Goal: Task Accomplishment & Management: Manage account settings

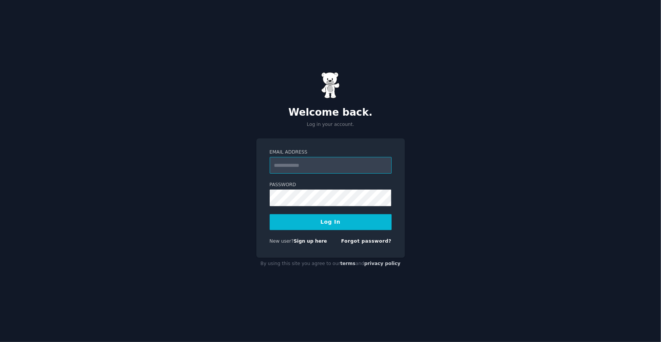
type input "**********"
click at [348, 222] on button "Log In" at bounding box center [331, 222] width 122 height 16
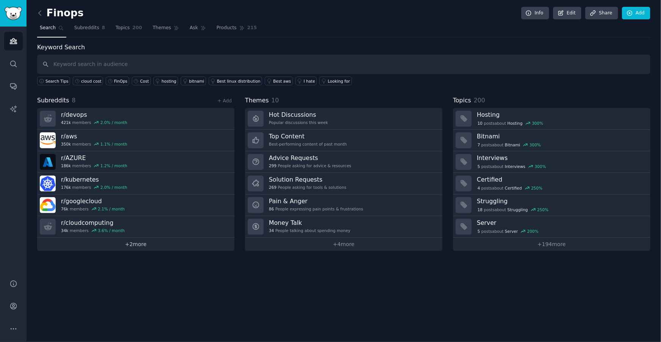
click at [146, 245] on link "+ 2 more" at bounding box center [135, 244] width 197 height 13
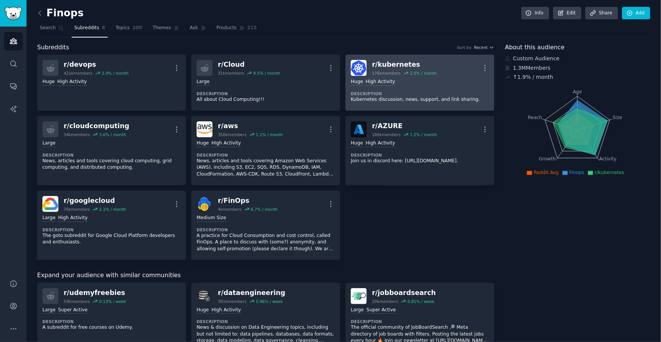
click at [395, 63] on div "r/ kubernetes" at bounding box center [404, 64] width 65 height 9
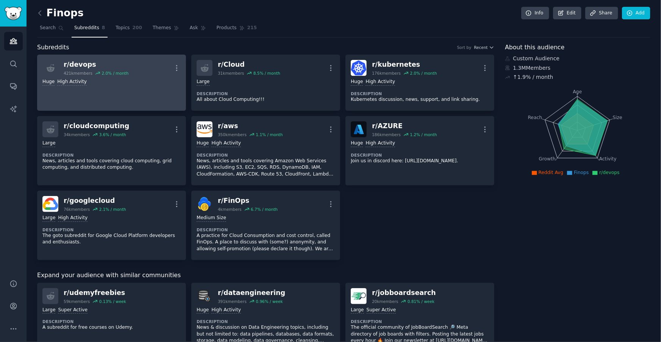
click at [88, 65] on div "r/ devops" at bounding box center [96, 64] width 65 height 9
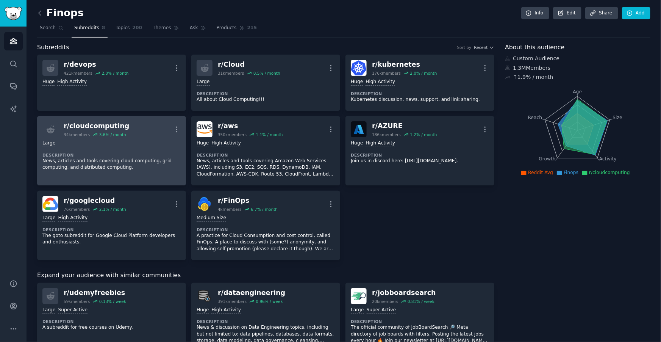
click at [109, 126] on div "r/ cloudcomputing" at bounding box center [97, 125] width 66 height 9
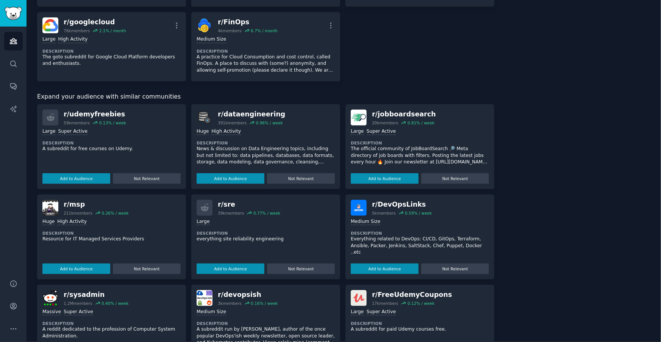
scroll to position [199, 0]
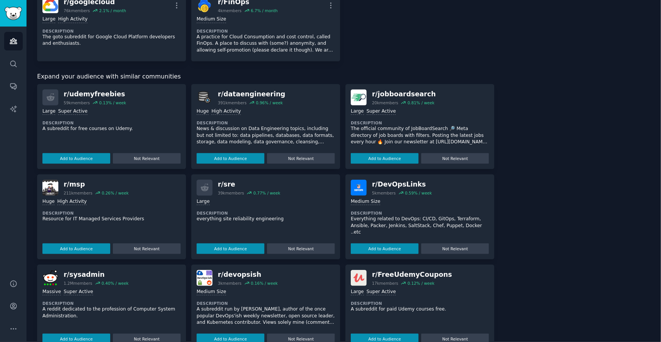
click at [137, 181] on div "r/ msp 211k members 0.26 % / week" at bounding box center [111, 188] width 138 height 16
click at [75, 184] on div "r/ msp" at bounding box center [96, 184] width 65 height 9
click at [81, 247] on button "Add to Audience" at bounding box center [76, 248] width 68 height 11
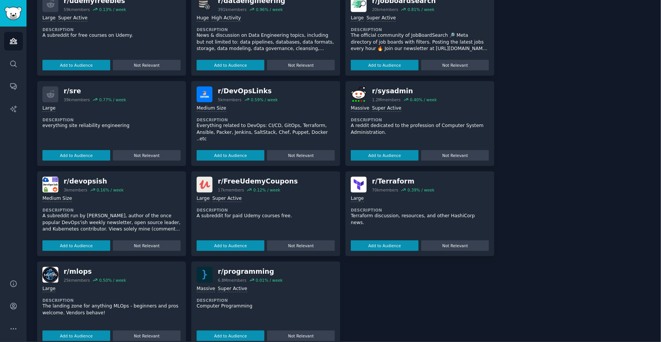
scroll to position [306, 0]
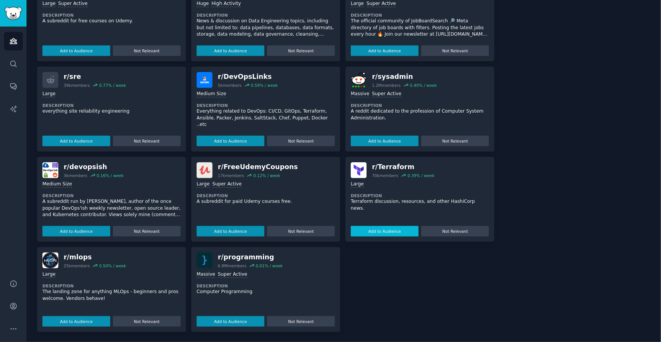
click at [388, 232] on button "Add to Audience" at bounding box center [385, 231] width 68 height 11
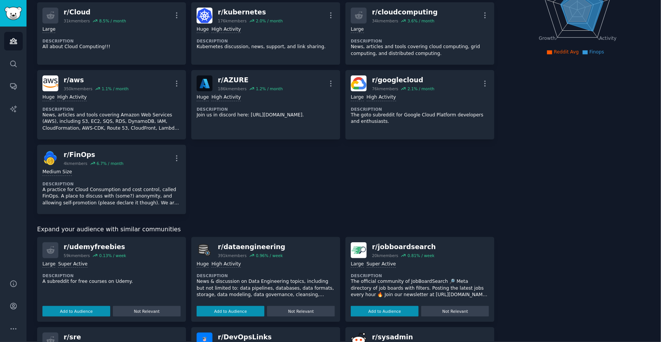
scroll to position [147, 0]
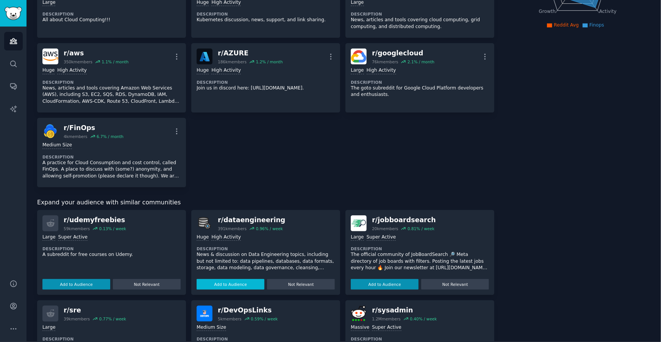
click at [251, 279] on button "Add to Audience" at bounding box center [231, 284] width 68 height 11
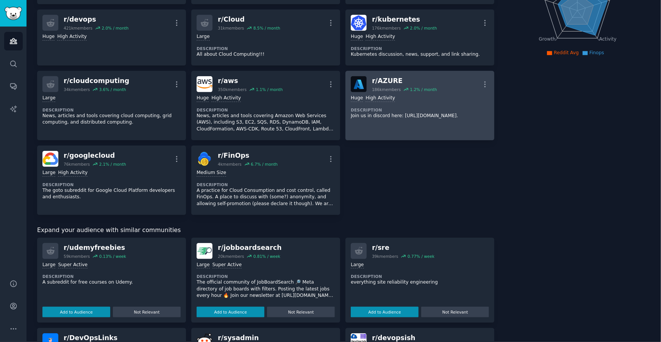
scroll to position [0, 0]
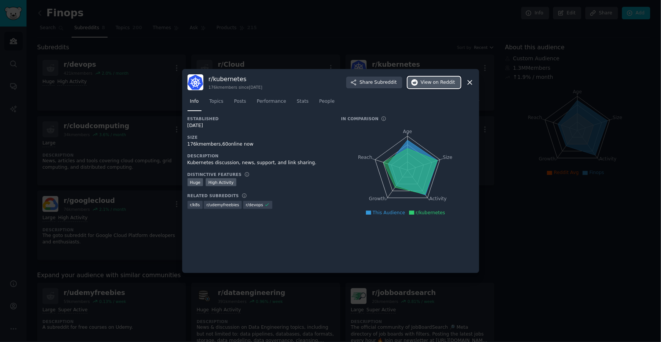
click at [429, 81] on span "View on Reddit" at bounding box center [438, 82] width 34 height 7
click at [445, 85] on span "on Reddit" at bounding box center [444, 82] width 22 height 7
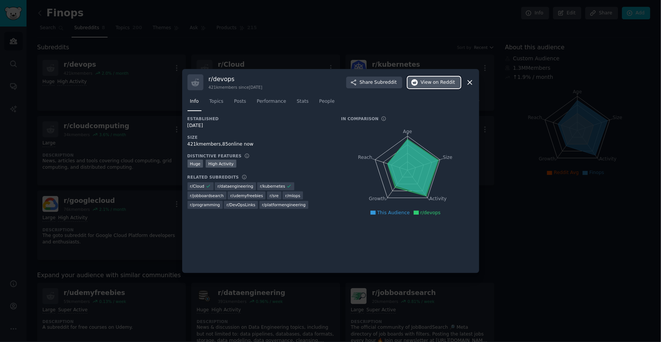
click at [438, 85] on span "on Reddit" at bounding box center [444, 82] width 22 height 7
drag, startPoint x: 467, startPoint y: 83, endPoint x: 462, endPoint y: 83, distance: 5.7
click at [467, 83] on icon at bounding box center [470, 82] width 8 height 8
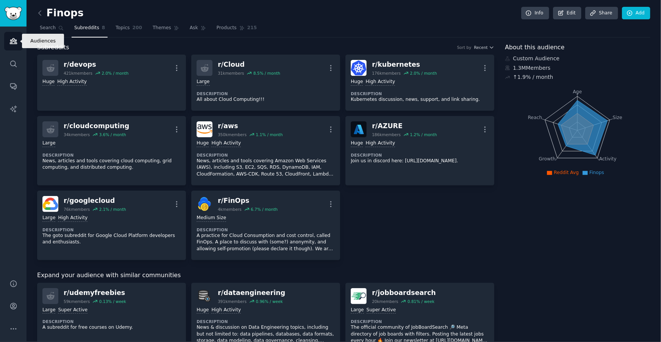
click at [12, 43] on icon "Sidebar" at bounding box center [13, 41] width 7 height 5
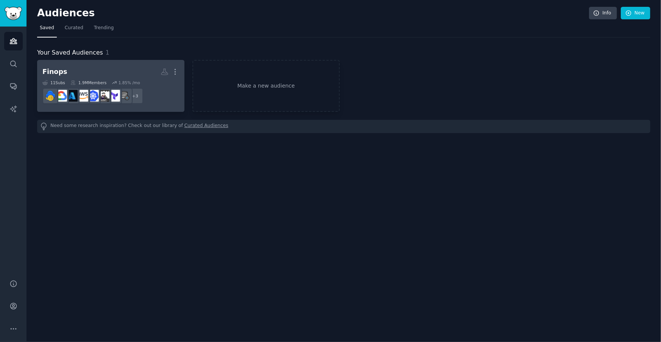
click at [101, 73] on h2 "Finops More" at bounding box center [110, 71] width 137 height 13
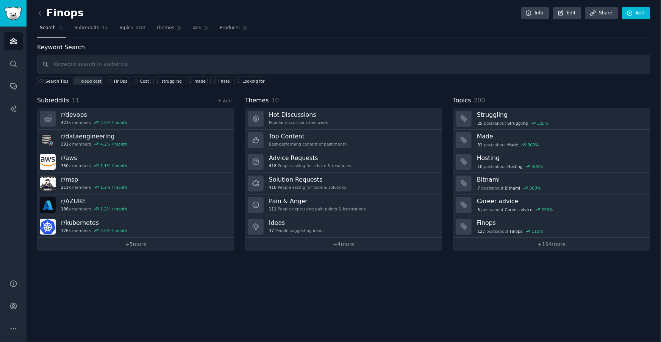
click at [81, 80] on div "cloud cost" at bounding box center [91, 80] width 20 height 5
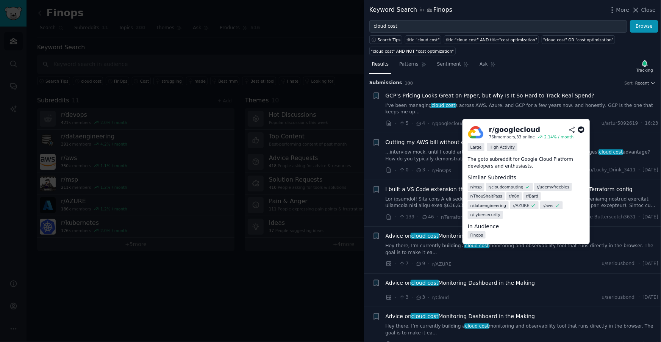
click at [580, 130] on icon at bounding box center [581, 129] width 7 height 7
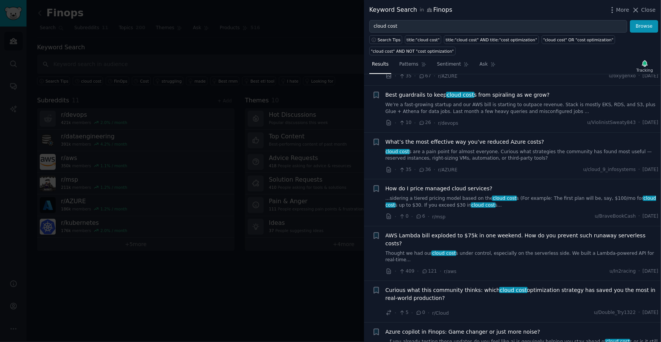
scroll to position [417, 0]
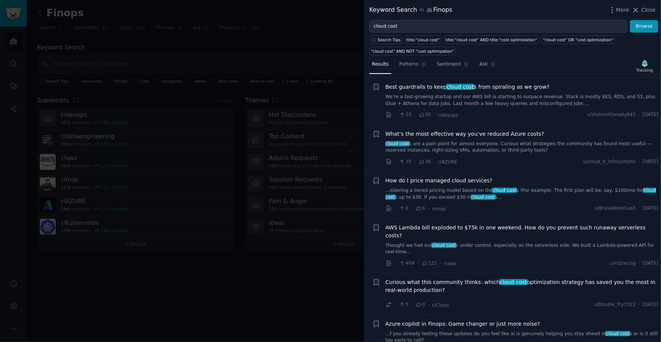
click at [245, 273] on div at bounding box center [330, 171] width 661 height 342
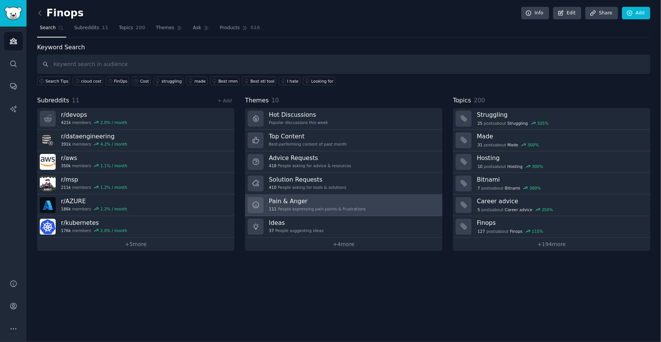
click at [374, 208] on link "Pain & Anger 111 People expressing pain points & frustrations" at bounding box center [343, 205] width 197 height 22
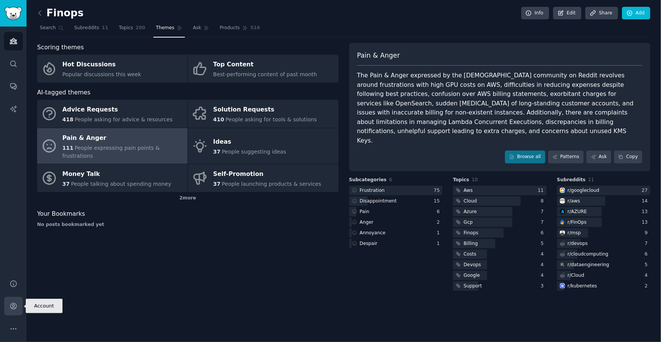
click at [13, 306] on icon "Sidebar" at bounding box center [13, 306] width 6 height 6
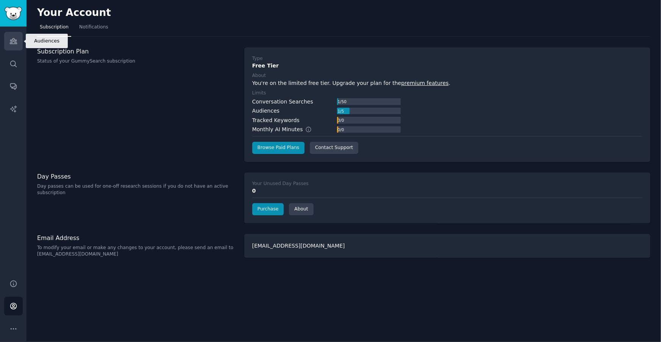
click at [5, 42] on link "Audiences" at bounding box center [13, 41] width 19 height 19
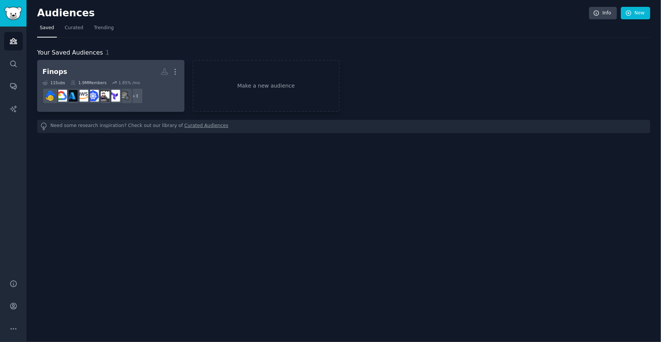
click at [108, 67] on h2 "Finops More" at bounding box center [110, 71] width 137 height 13
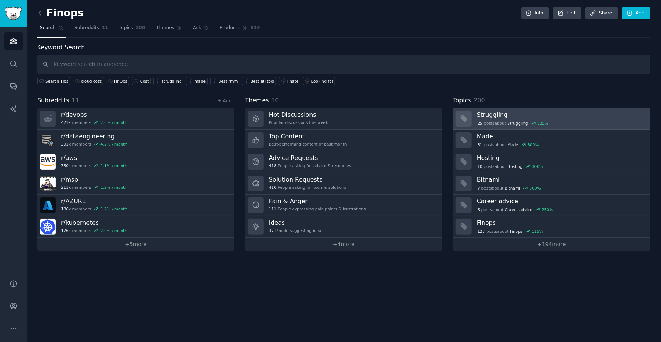
click at [505, 120] on div "25 post s about Struggling 325 %" at bounding box center [513, 123] width 72 height 7
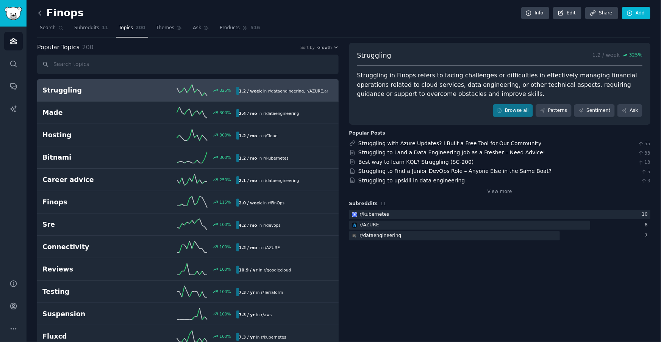
click at [40, 11] on icon at bounding box center [40, 13] width 2 height 5
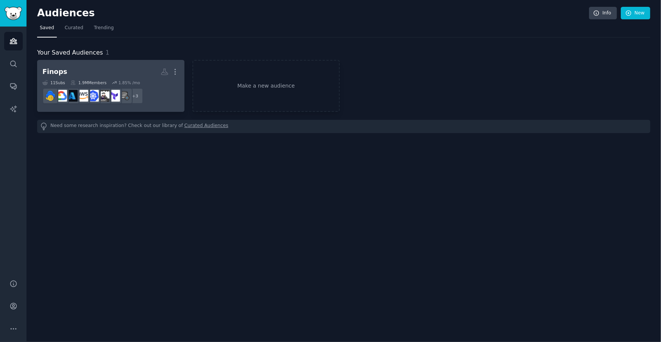
click at [124, 83] on div "1.85 % /mo" at bounding box center [130, 82] width 22 height 5
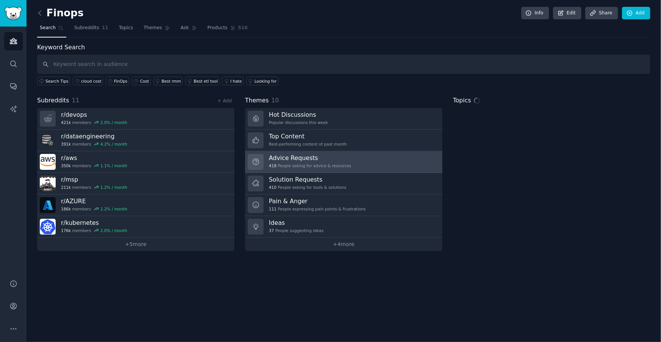
click at [321, 166] on div "418 People asking for advice & resources" at bounding box center [310, 165] width 82 height 5
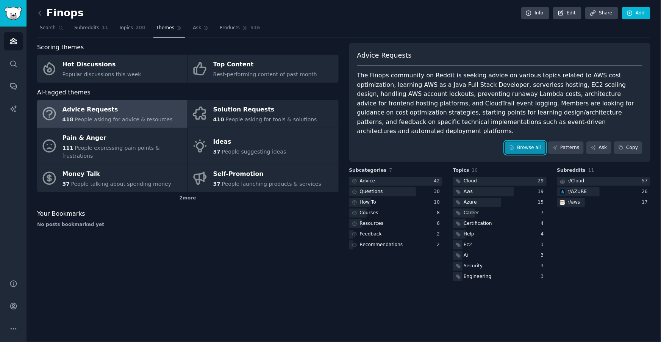
click at [525, 141] on link "Browse all" at bounding box center [525, 147] width 41 height 13
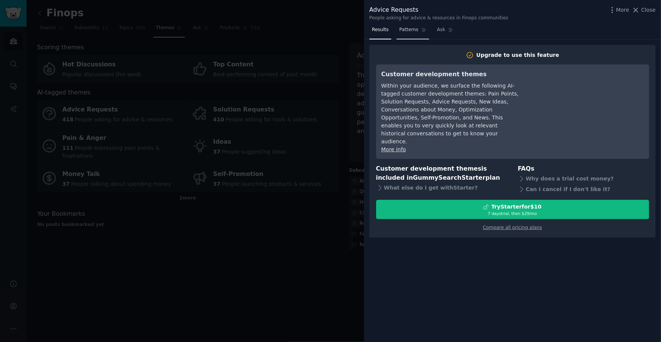
click at [408, 25] on link "Patterns" at bounding box center [413, 32] width 32 height 16
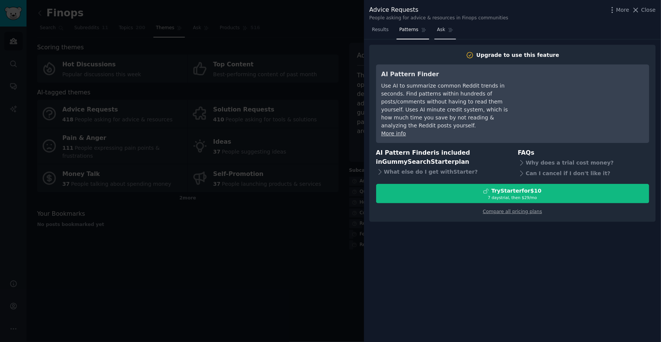
click at [446, 35] on link "Ask" at bounding box center [446, 32] width 22 height 16
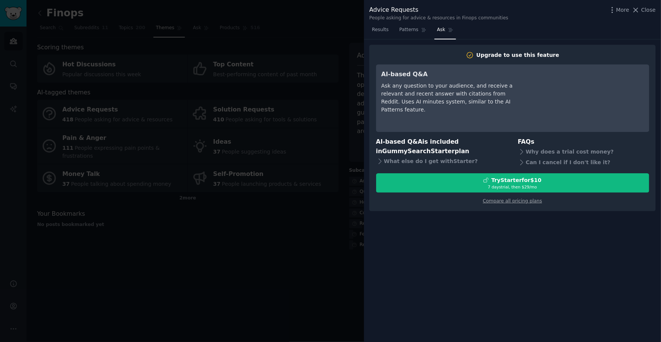
click at [207, 236] on div at bounding box center [330, 171] width 661 height 342
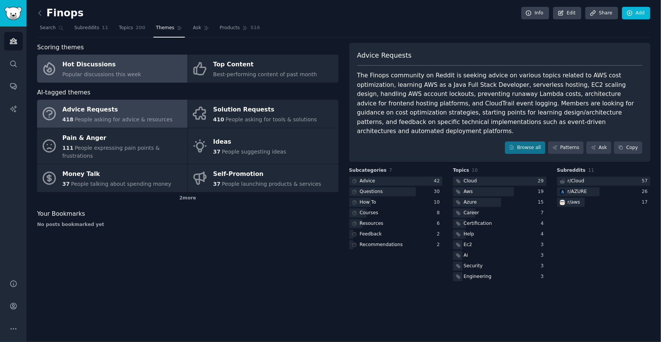
click at [127, 67] on div "Hot Discussions" at bounding box center [102, 65] width 79 height 12
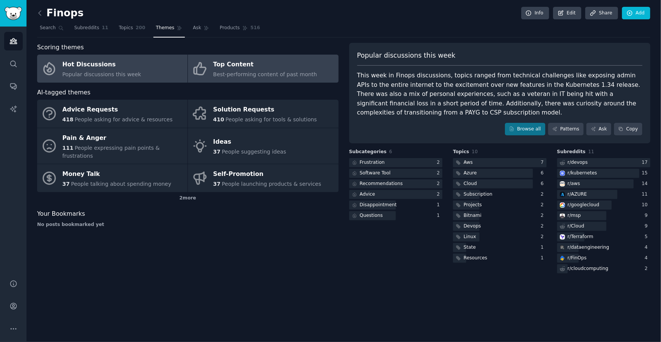
click at [257, 70] on div "Best-performing content of past month" at bounding box center [265, 74] width 104 height 8
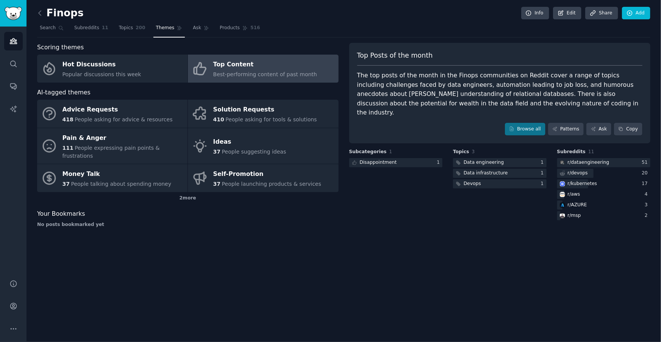
click at [48, 14] on h2 "Finops" at bounding box center [60, 13] width 47 height 12
click at [47, 13] on h2 "Finops" at bounding box center [60, 13] width 47 height 12
click at [42, 10] on icon at bounding box center [40, 13] width 8 height 8
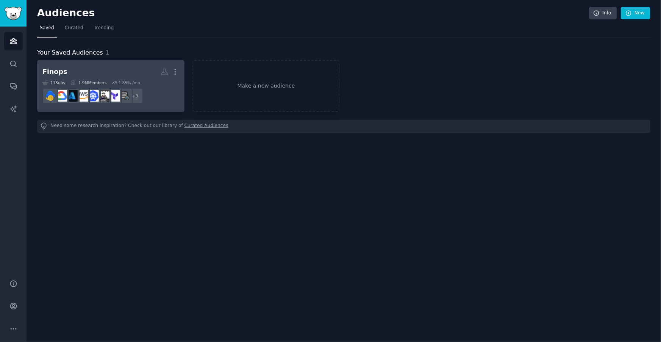
click at [90, 69] on h2 "Finops More" at bounding box center [110, 71] width 137 height 13
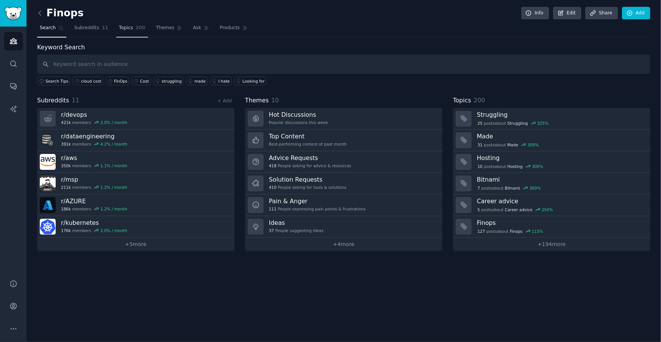
click at [125, 29] on span "Topics" at bounding box center [126, 28] width 14 height 7
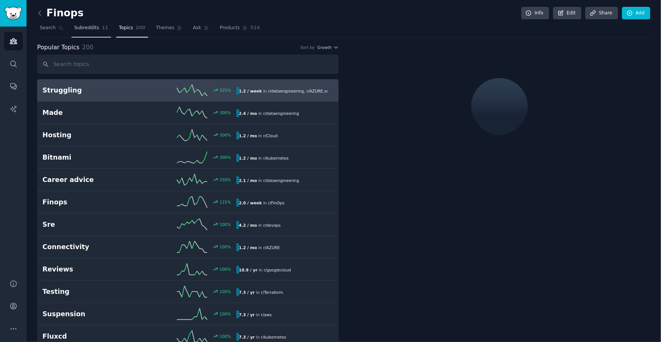
click at [96, 31] on span "Subreddits" at bounding box center [86, 28] width 25 height 7
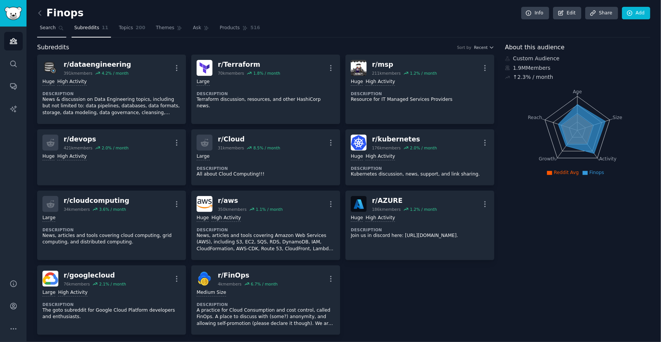
click at [55, 27] on span "Search" at bounding box center [48, 28] width 16 height 7
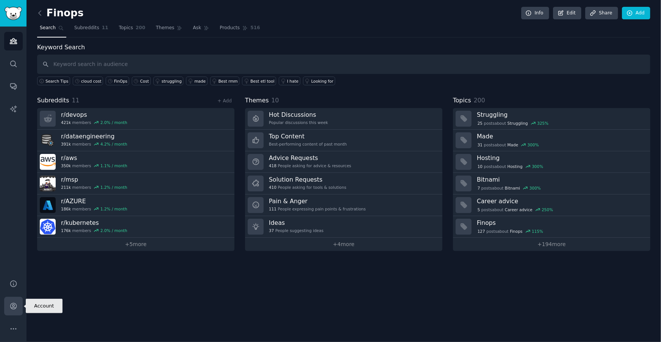
click at [16, 313] on link "Account" at bounding box center [13, 306] width 19 height 19
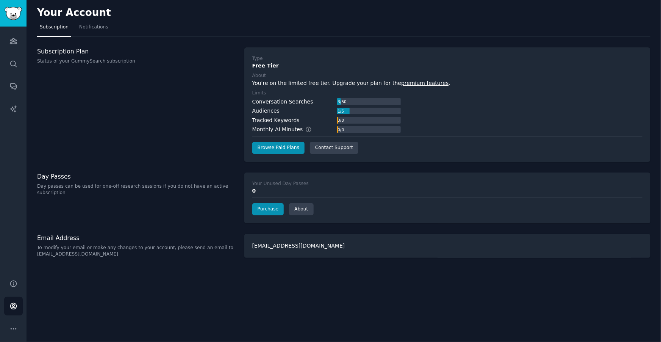
click at [22, 40] on div "Audiences Search Conversations AI Reports" at bounding box center [13, 149] width 27 height 244
click at [16, 40] on icon "Sidebar" at bounding box center [13, 41] width 8 height 8
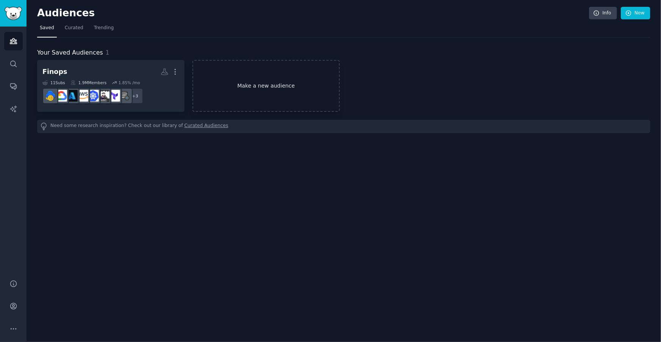
click at [286, 86] on link "Make a new audience" at bounding box center [266, 86] width 147 height 52
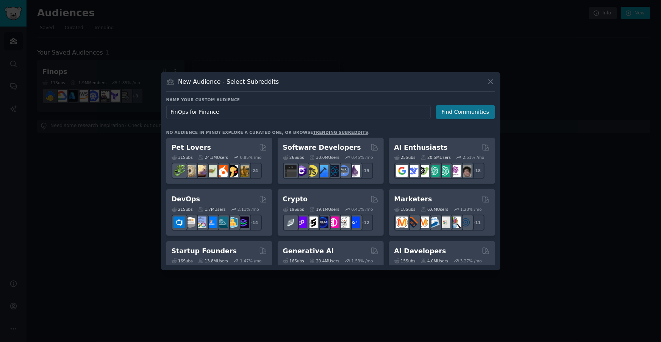
type input "FinOps for Finance"
click at [474, 110] on button "Find Communities" at bounding box center [465, 112] width 59 height 14
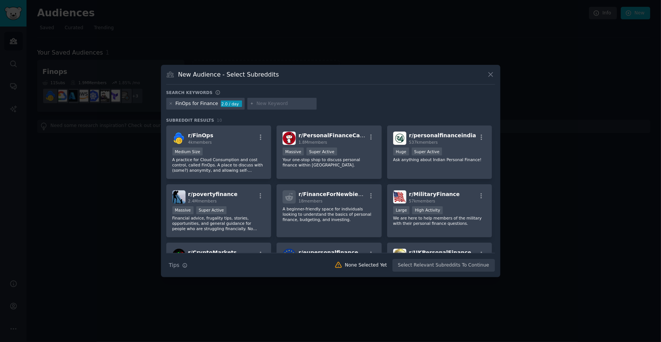
click at [271, 103] on input "text" at bounding box center [286, 103] width 58 height 7
type input "procurement"
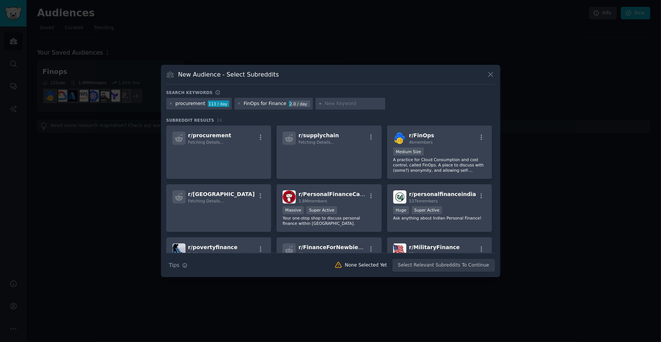
type input "f"
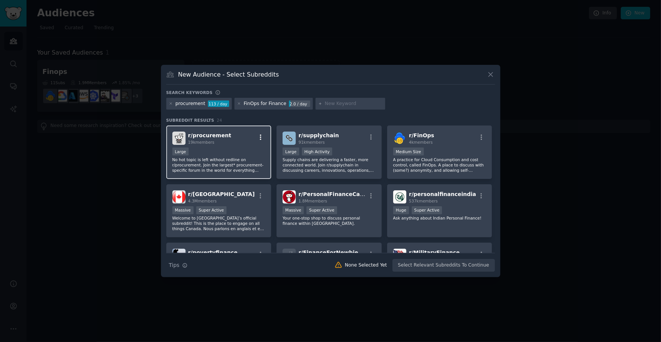
click at [261, 136] on icon "button" at bounding box center [260, 137] width 7 height 7
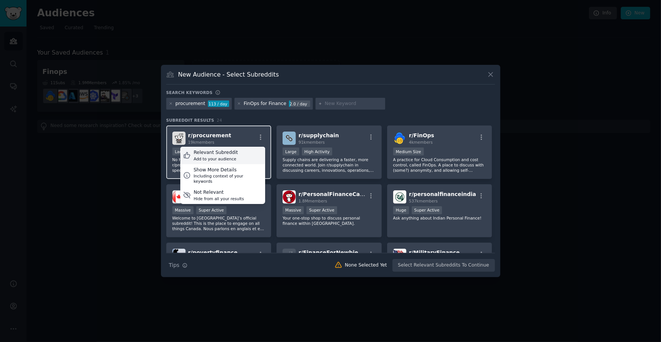
click at [238, 152] on div "Relevant Subreddit Add to your audience" at bounding box center [222, 155] width 85 height 17
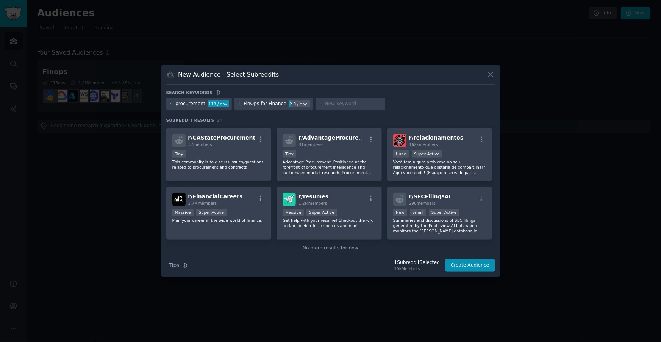
scroll to position [352, 0]
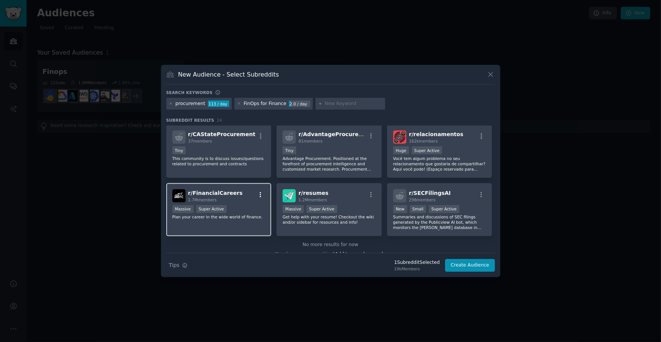
click at [263, 193] on icon "button" at bounding box center [260, 194] width 7 height 7
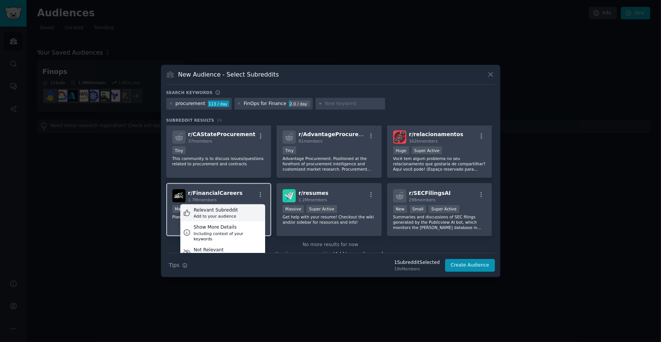
click at [245, 210] on div "Relevant Subreddit Add to your audience" at bounding box center [222, 212] width 85 height 17
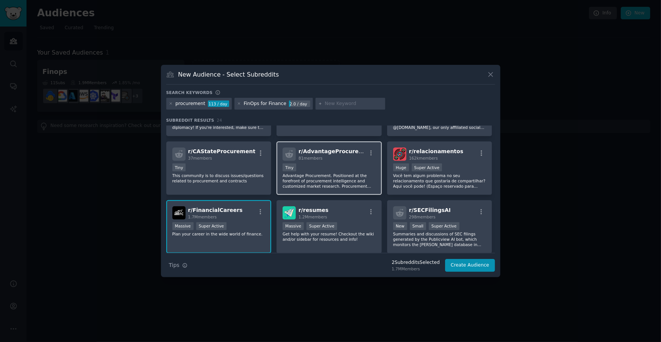
scroll to position [304, 0]
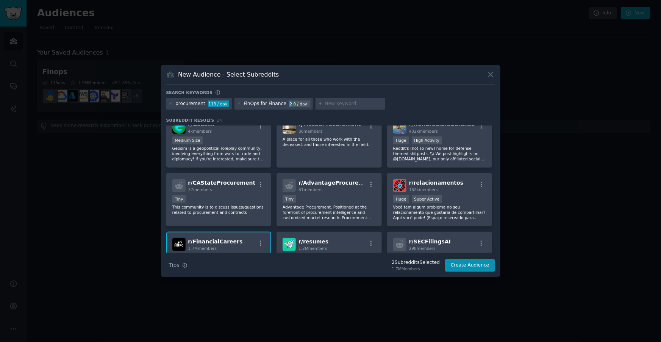
click at [333, 103] on input "text" at bounding box center [354, 103] width 58 height 7
type input "i"
type input "it finance"
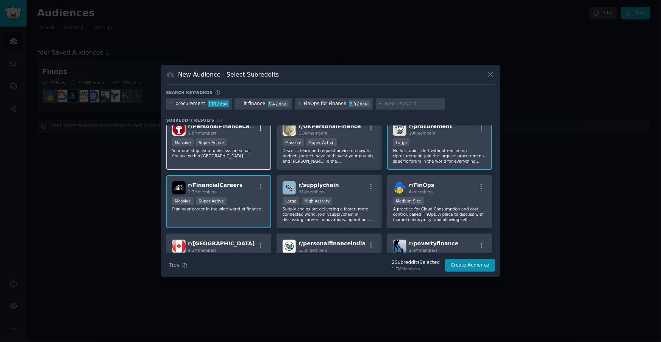
scroll to position [13, 0]
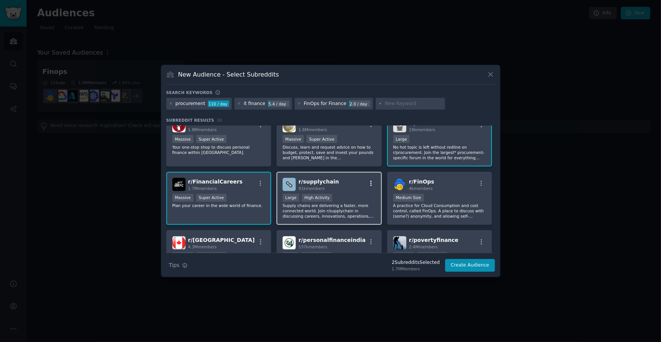
click at [374, 182] on button "button" at bounding box center [370, 183] width 9 height 7
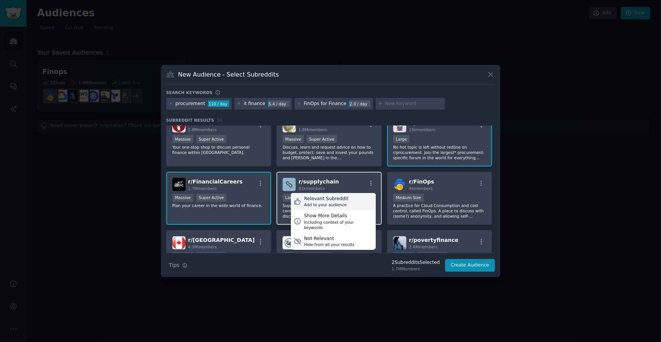
click at [350, 200] on div "Relevant Subreddit Add to your audience" at bounding box center [333, 201] width 85 height 17
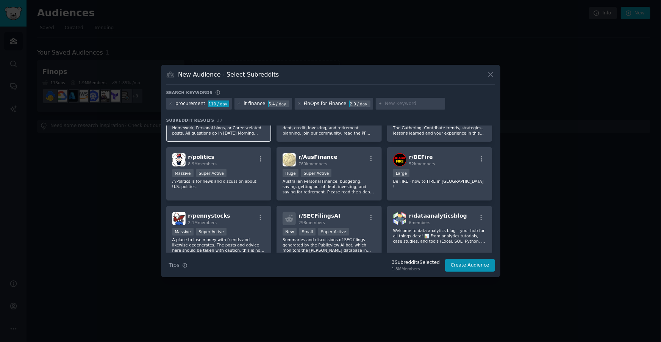
scroll to position [472, 0]
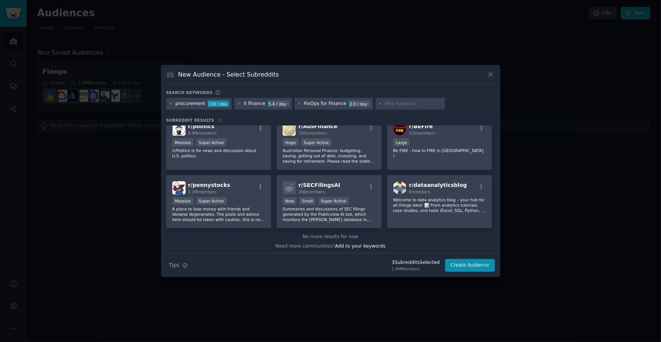
click at [390, 101] on input "text" at bounding box center [414, 103] width 58 height 7
click at [385, 103] on input "text" at bounding box center [414, 103] width 58 height 7
type input "cfo"
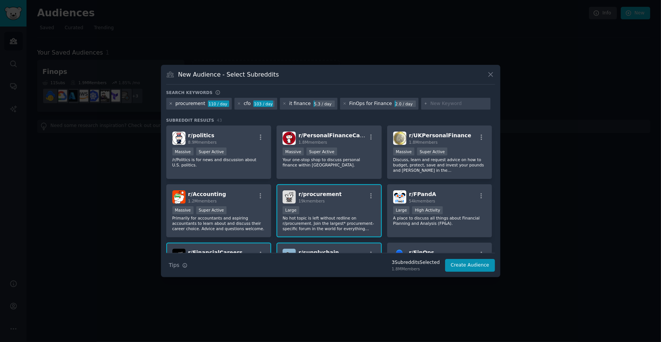
click at [172, 104] on div "procurement 110 / day" at bounding box center [199, 104] width 66 height 12
click at [171, 104] on icon at bounding box center [171, 104] width 2 height 2
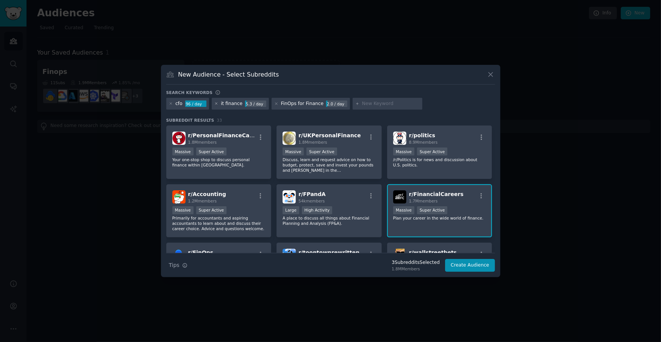
click at [215, 104] on icon at bounding box center [217, 104] width 4 height 4
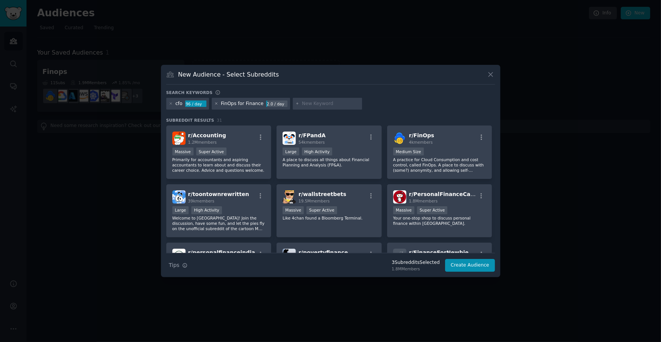
click at [216, 103] on icon at bounding box center [216, 104] width 2 height 2
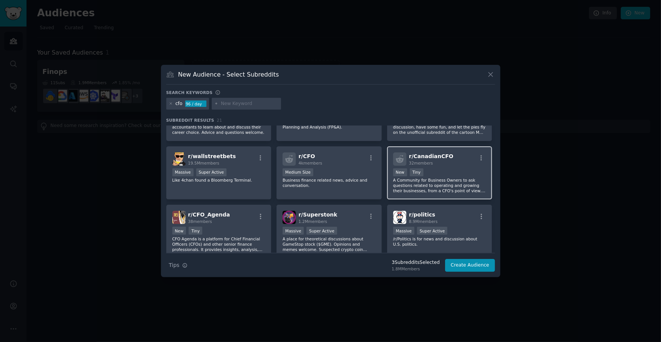
scroll to position [44, 0]
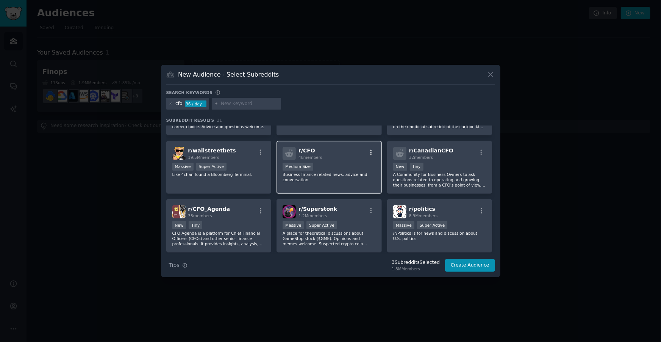
click at [371, 150] on icon "button" at bounding box center [371, 152] width 7 height 7
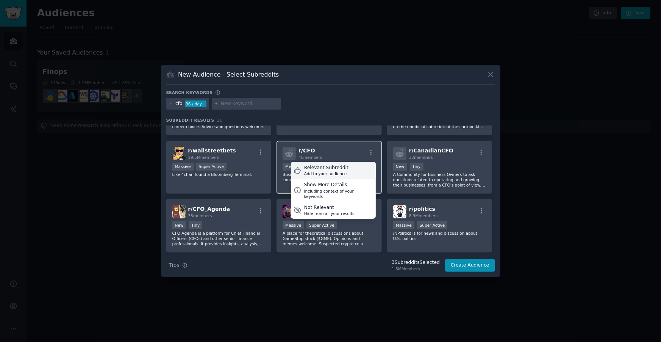
click at [334, 171] on div "Add to your audience" at bounding box center [326, 173] width 44 height 5
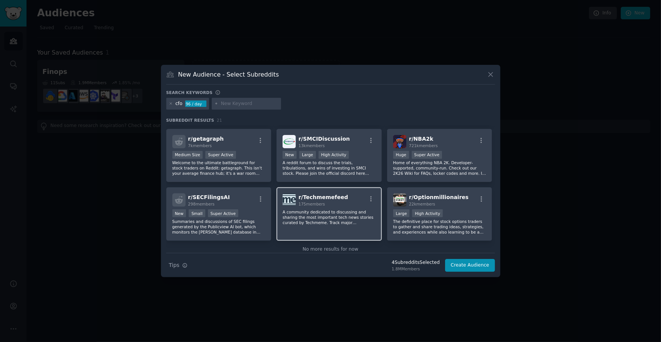
scroll to position [0, 0]
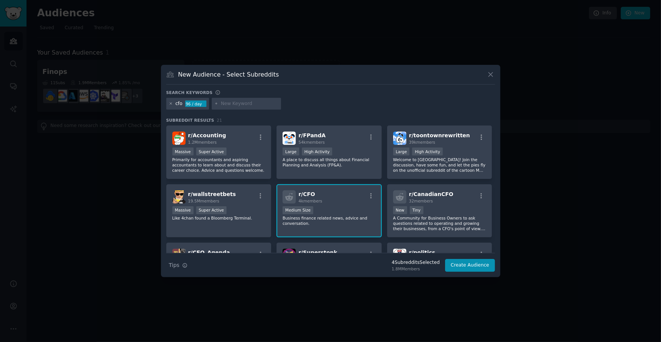
click at [171, 103] on icon at bounding box center [171, 104] width 2 height 2
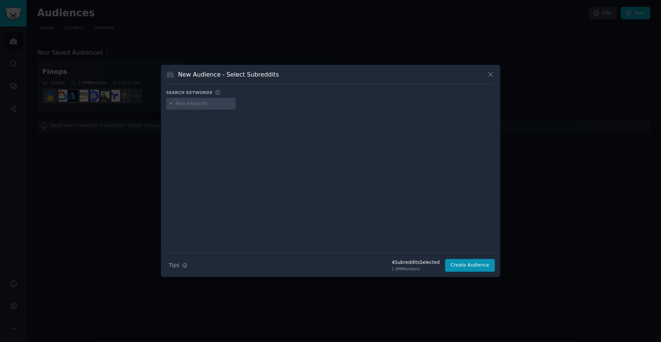
click at [209, 105] on input "text" at bounding box center [204, 103] width 58 height 7
type input "business finance"
type input "cloud finance"
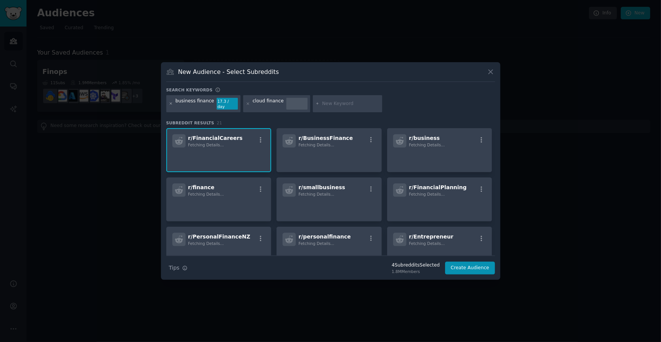
click at [171, 103] on icon at bounding box center [171, 104] width 4 height 4
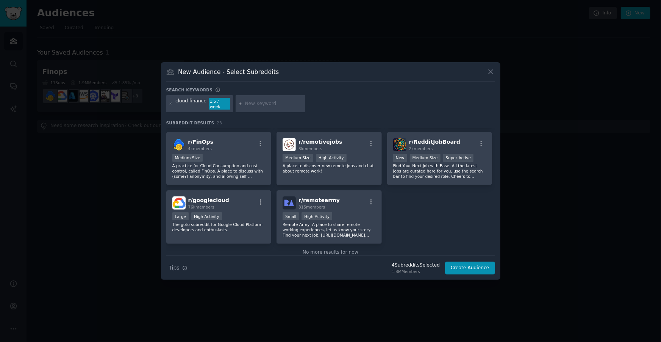
scroll to position [321, 0]
click at [476, 266] on button "Create Audience" at bounding box center [470, 268] width 50 height 13
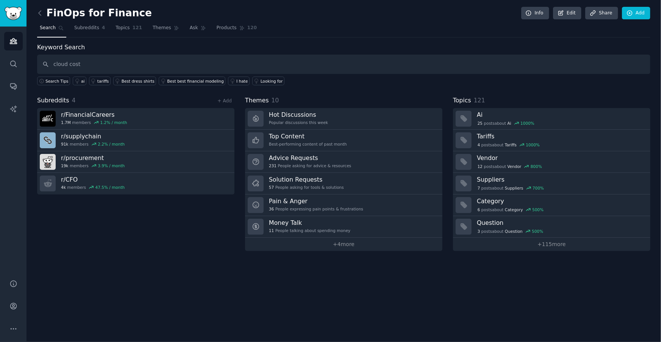
type input "cloud cost"
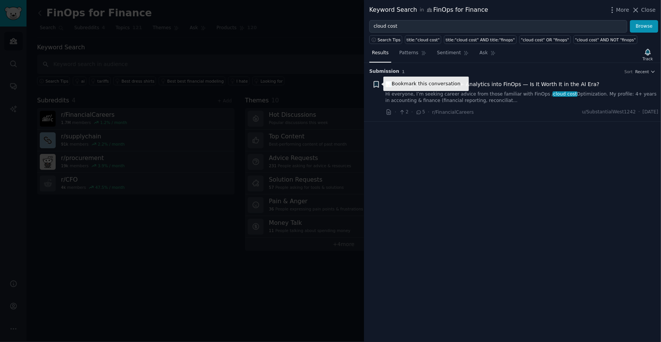
click at [377, 82] on icon "button" at bounding box center [376, 84] width 5 height 6
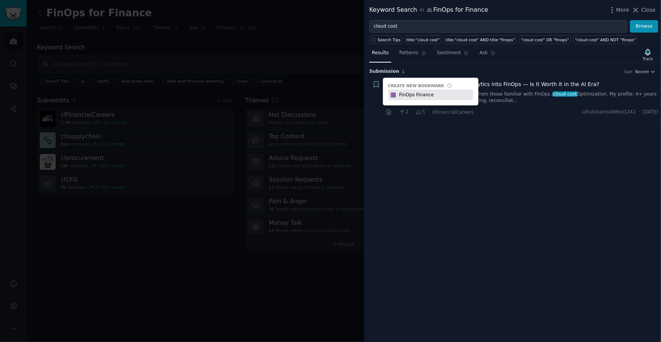
type input "FinOps Finance"
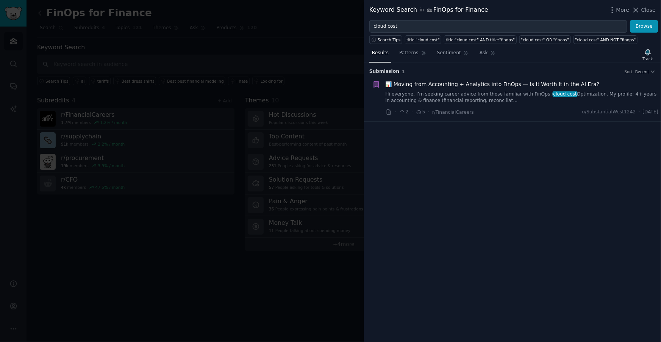
click at [429, 149] on div "Submission 1 Sort Recent Reddit text submission Bookmark this conversation 📊 Mo…" at bounding box center [512, 202] width 297 height 279
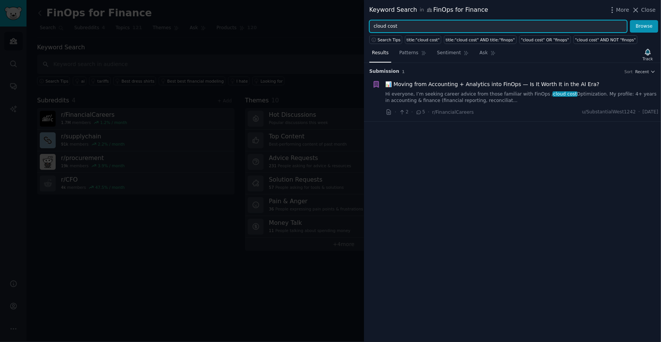
click at [410, 25] on input "cloud cost" at bounding box center [499, 26] width 258 height 13
click at [435, 22] on input "cloud cost" at bounding box center [499, 26] width 258 height 13
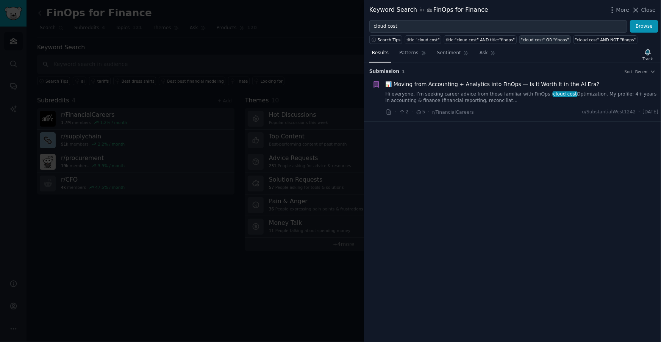
click at [534, 39] on div ""cloud cost" OR "finops"" at bounding box center [545, 39] width 48 height 5
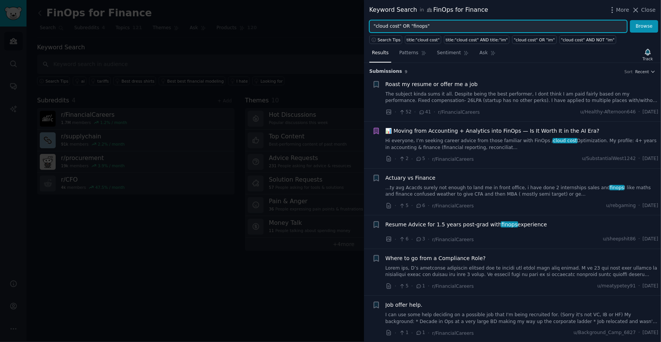
click at [439, 25] on input ""cloud cost" OR "finops"" at bounding box center [499, 26] width 258 height 13
click at [630, 20] on button "Browse" at bounding box center [644, 26] width 28 height 13
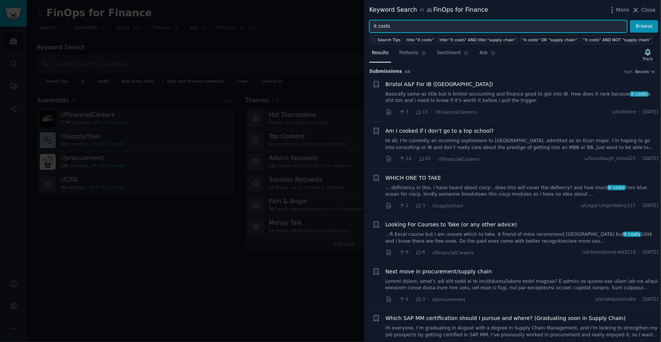
click at [397, 25] on input "it costs" at bounding box center [499, 26] width 258 height 13
type input "it cost"
click at [630, 20] on button "Browse" at bounding box center [644, 26] width 28 height 13
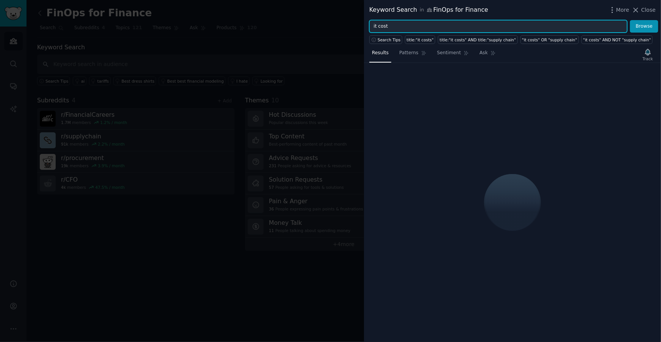
drag, startPoint x: 402, startPoint y: 25, endPoint x: 354, endPoint y: 22, distance: 48.6
click at [354, 22] on div "Keyword Search in FinOps for Finance More Close it cost Browse Search Tips titl…" at bounding box center [330, 171] width 661 height 342
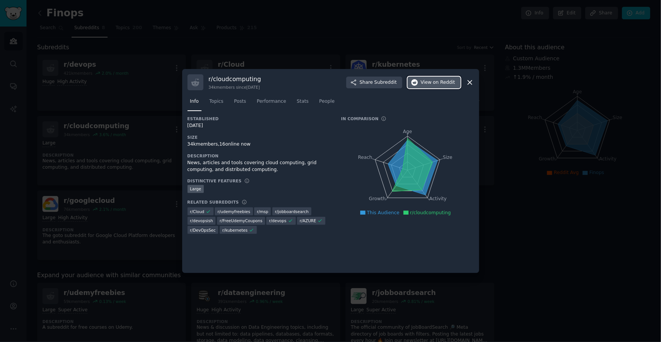
click at [445, 83] on span "on Reddit" at bounding box center [444, 82] width 22 height 7
